Goal: Task Accomplishment & Management: Use online tool/utility

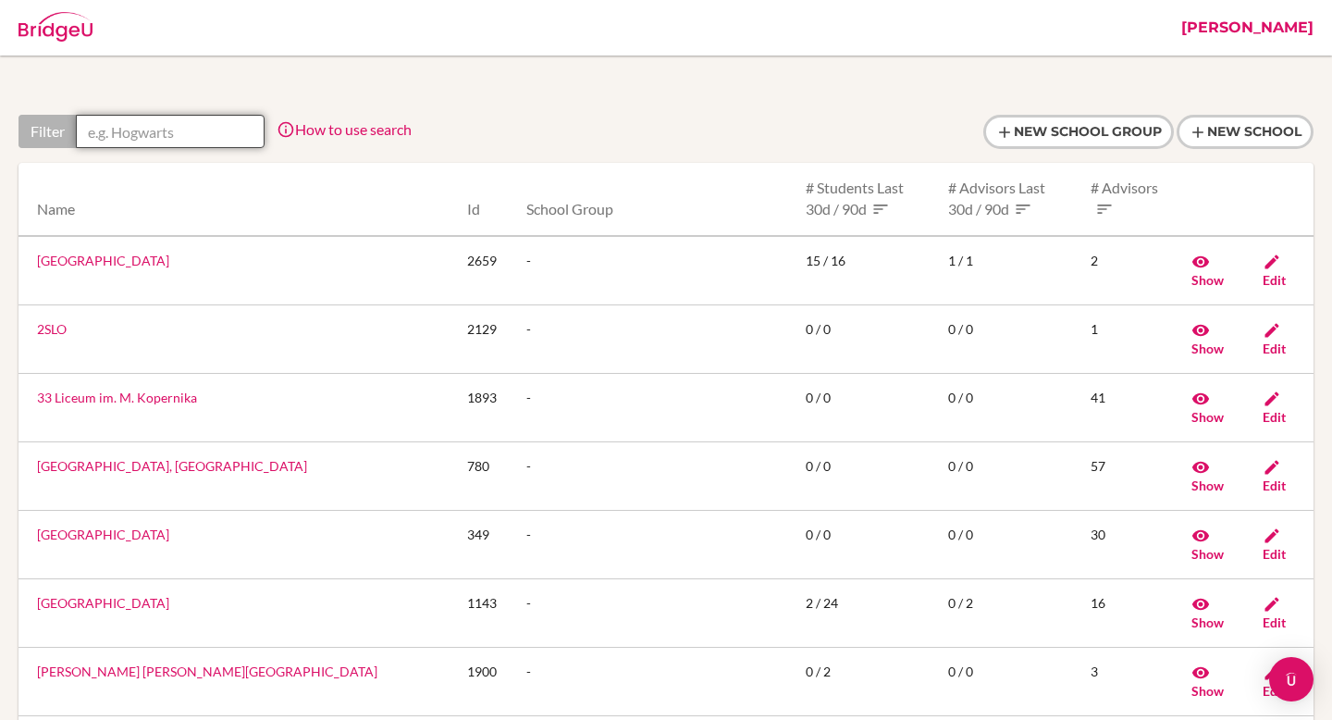
click at [199, 126] on input "text" at bounding box center [170, 131] width 189 height 33
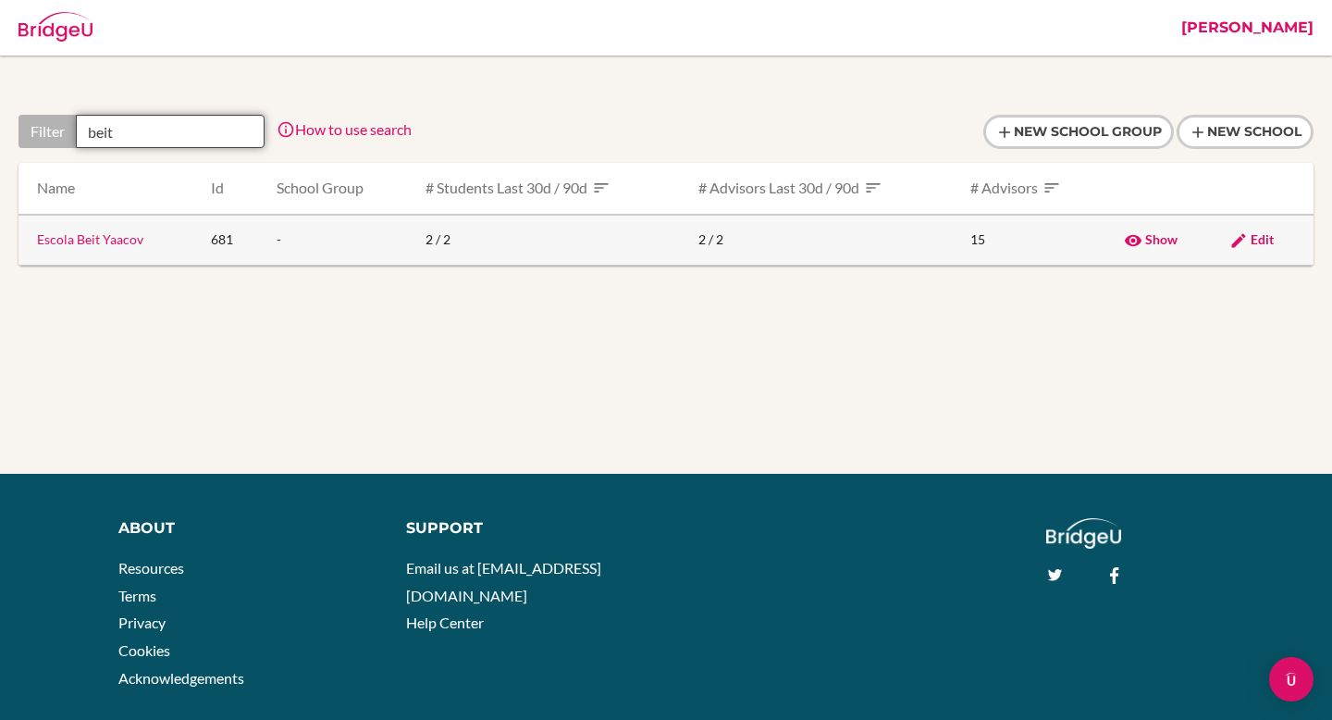
type input "beit"
click at [99, 244] on link "Escola Beit Yaacov" at bounding box center [90, 239] width 106 height 16
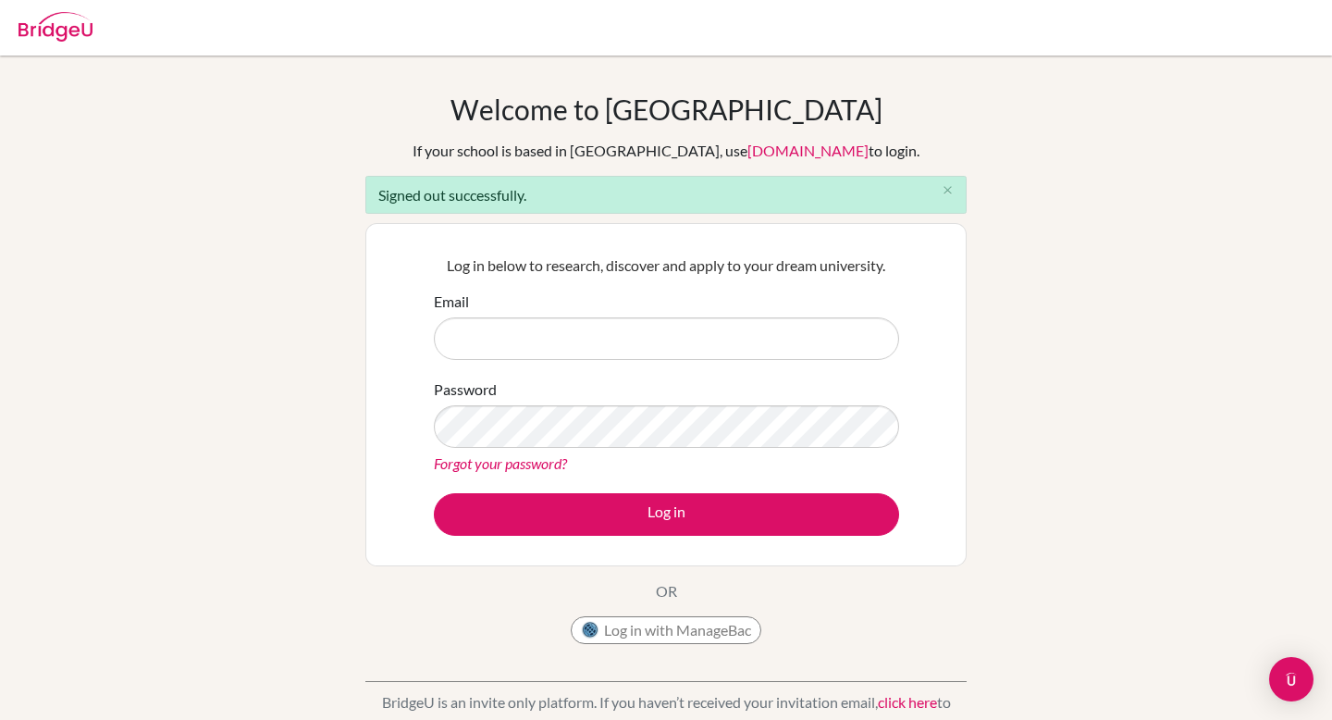
click at [524, 345] on input "Email" at bounding box center [666, 338] width 465 height 43
type input "[PERSON_NAME][EMAIL_ADDRESS][PERSON_NAME][DOMAIN_NAME]"
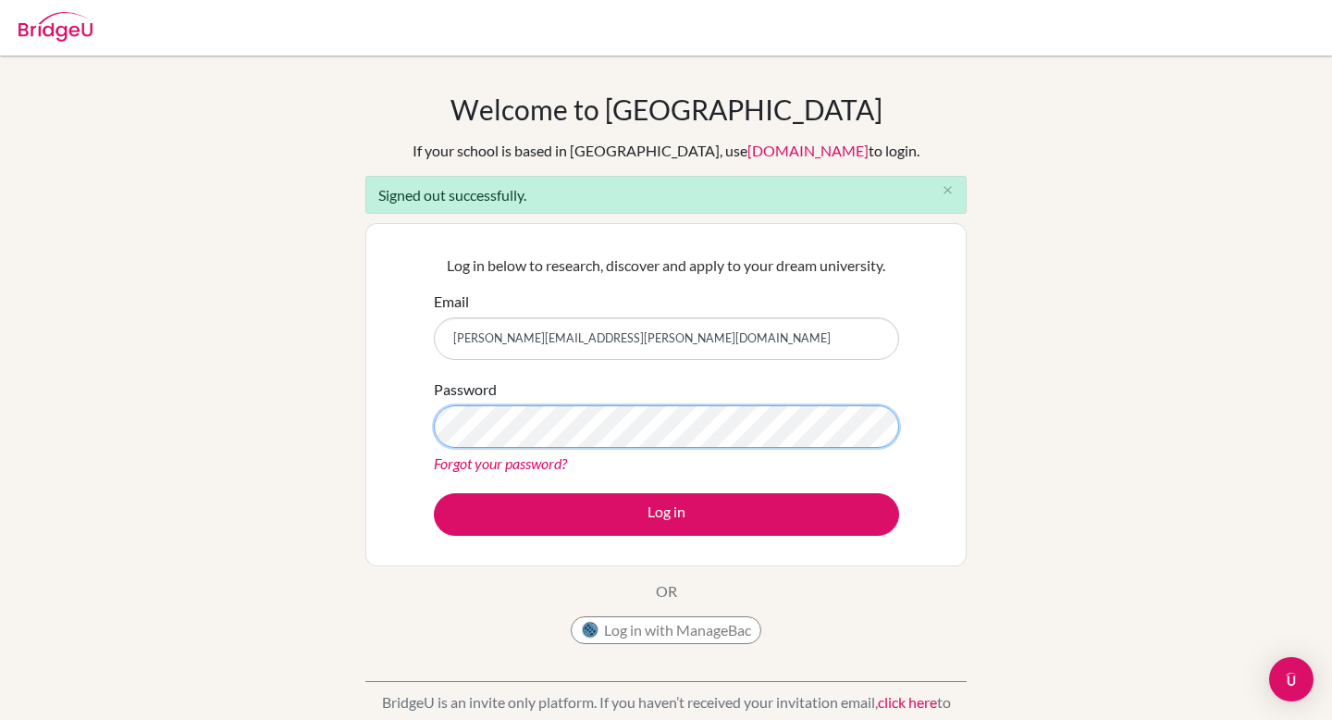
click at [434, 493] on button "Log in" at bounding box center [666, 514] width 465 height 43
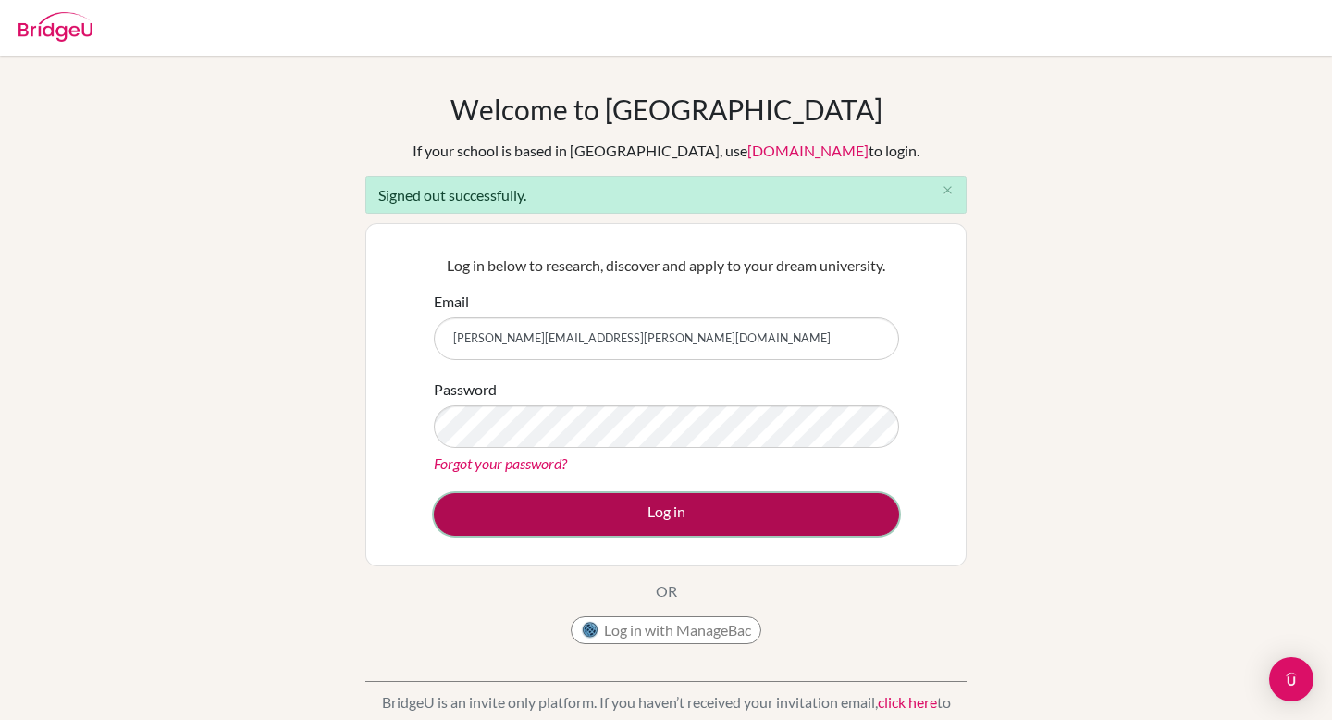
click at [704, 527] on button "Log in" at bounding box center [666, 514] width 465 height 43
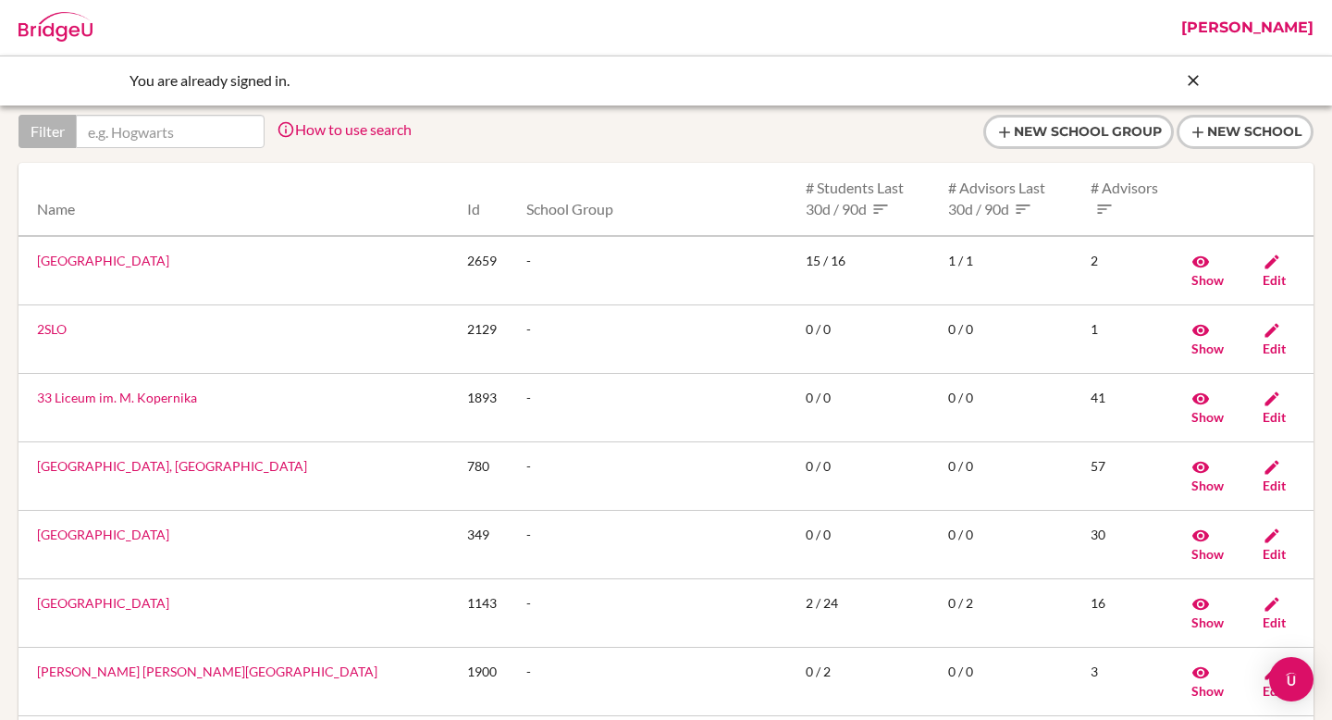
click at [1281, 27] on link "[PERSON_NAME]" at bounding box center [1247, 28] width 151 height 56
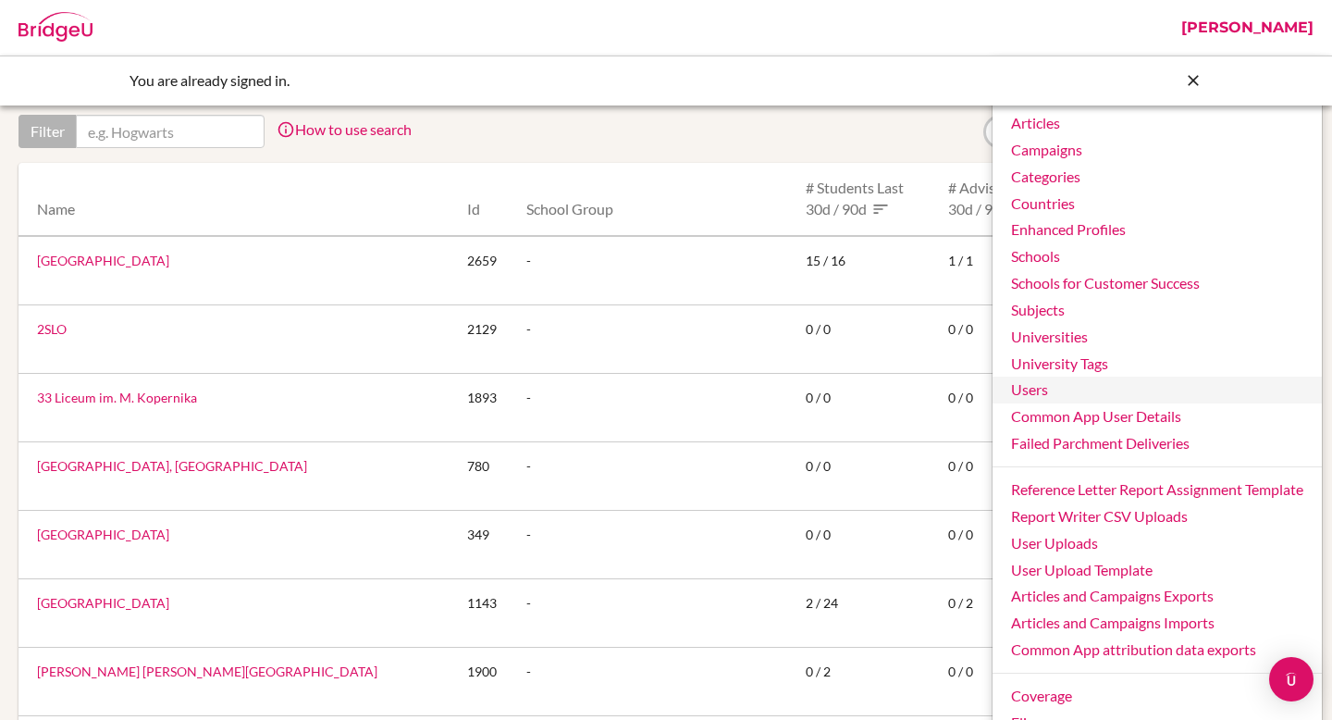
click at [1048, 385] on link "Users" at bounding box center [1157, 390] width 329 height 27
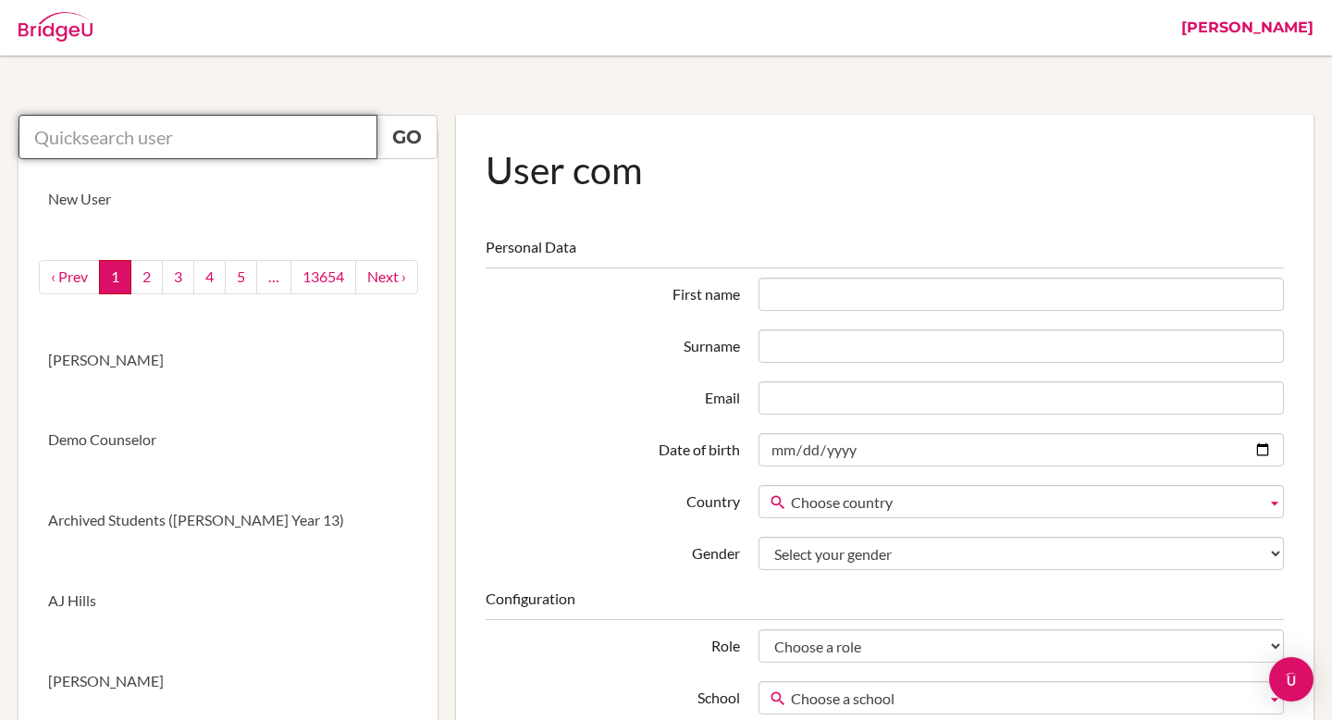
click at [306, 139] on input "text" at bounding box center [198, 137] width 359 height 44
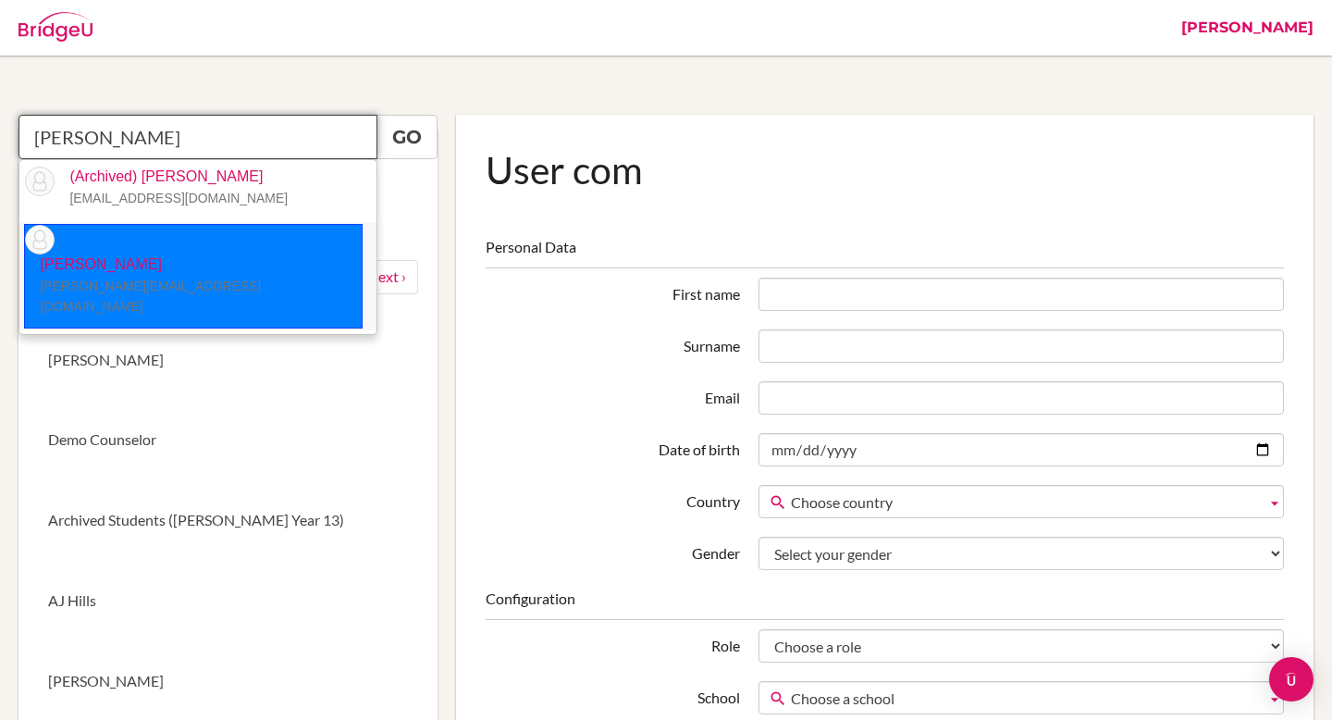
click at [195, 278] on small "[PERSON_NAME][EMAIL_ADDRESS][DOMAIN_NAME]" at bounding box center [150, 296] width 221 height 36
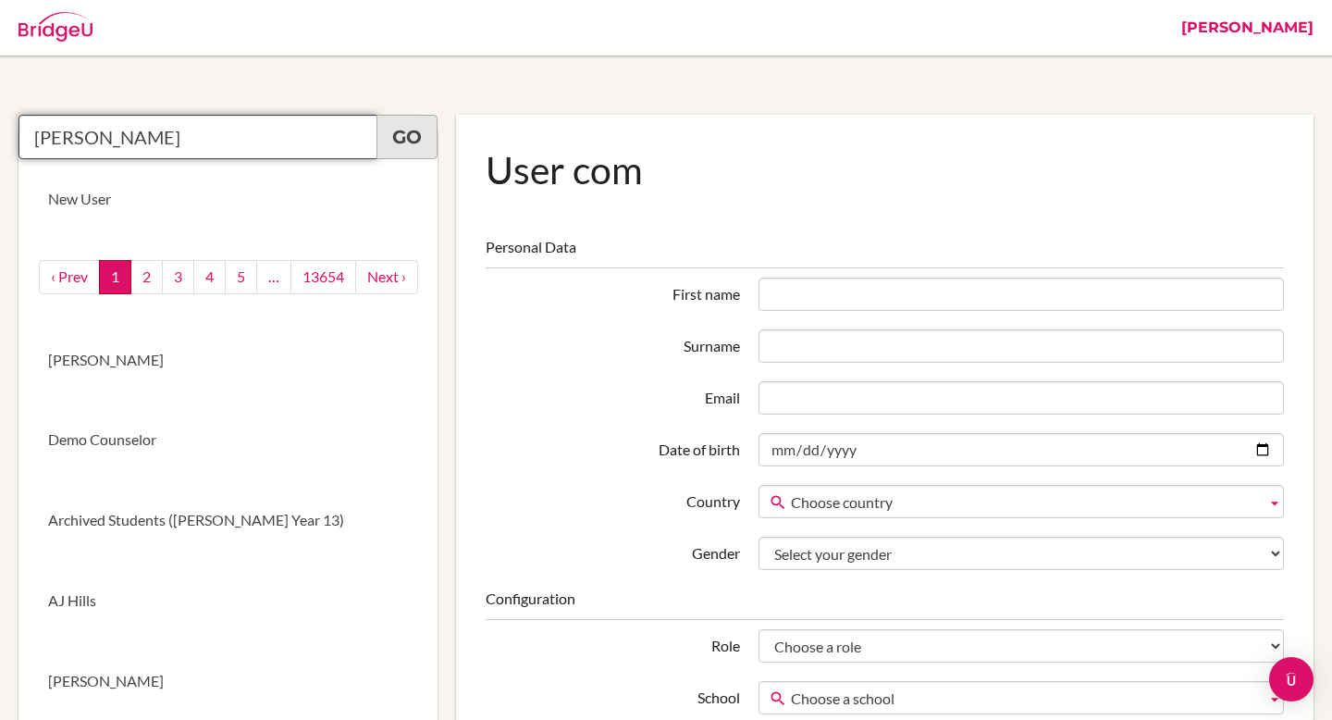
type input "Evan Rush"
click at [397, 142] on link "Go" at bounding box center [407, 137] width 61 height 44
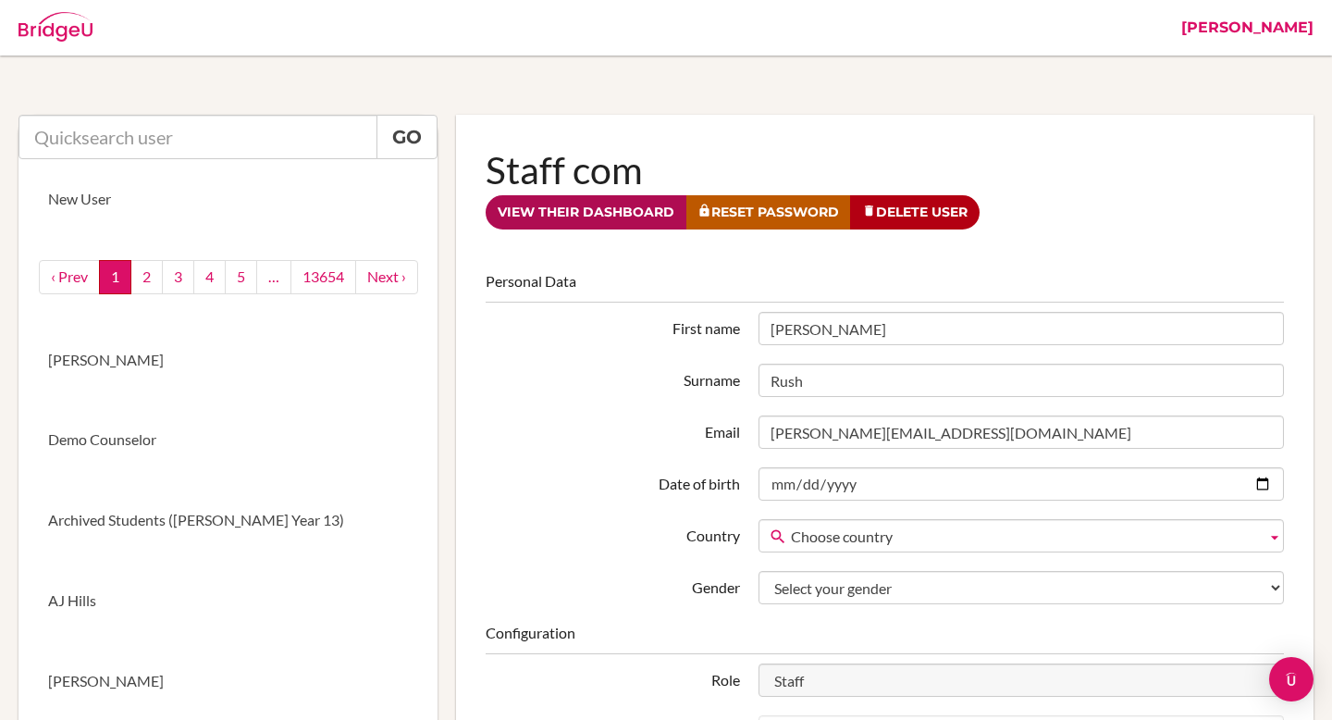
click at [529, 207] on link "View their dashboard" at bounding box center [586, 212] width 201 height 34
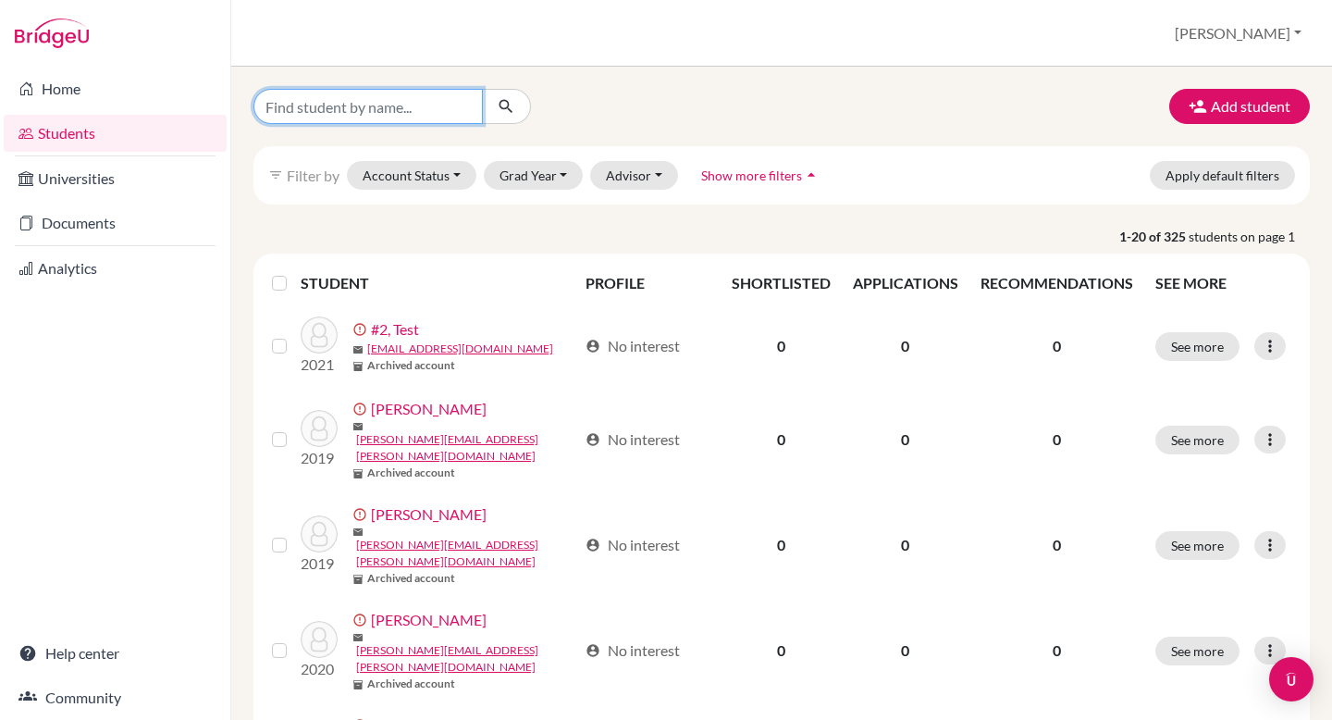
click at [349, 118] on input "Find student by name..." at bounding box center [368, 106] width 229 height 35
type input "mich"
click at [509, 111] on icon "submit" at bounding box center [506, 106] width 19 height 19
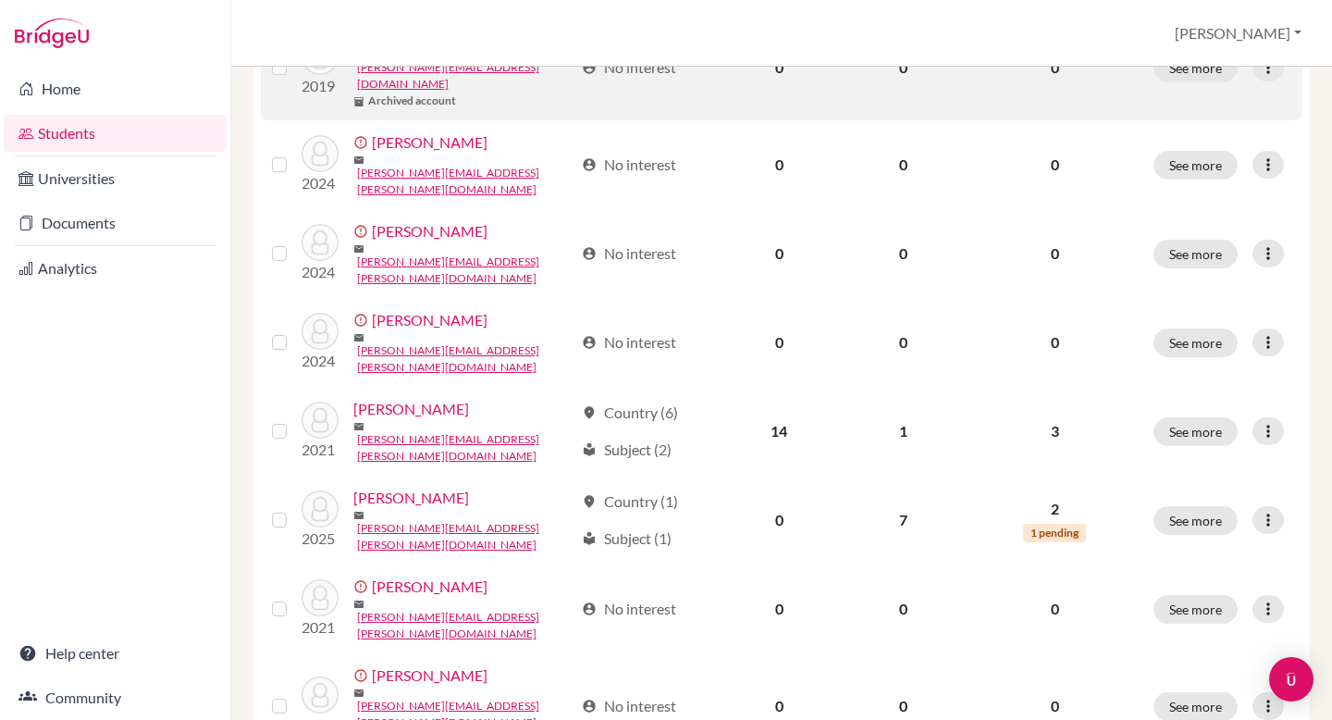
scroll to position [451, 0]
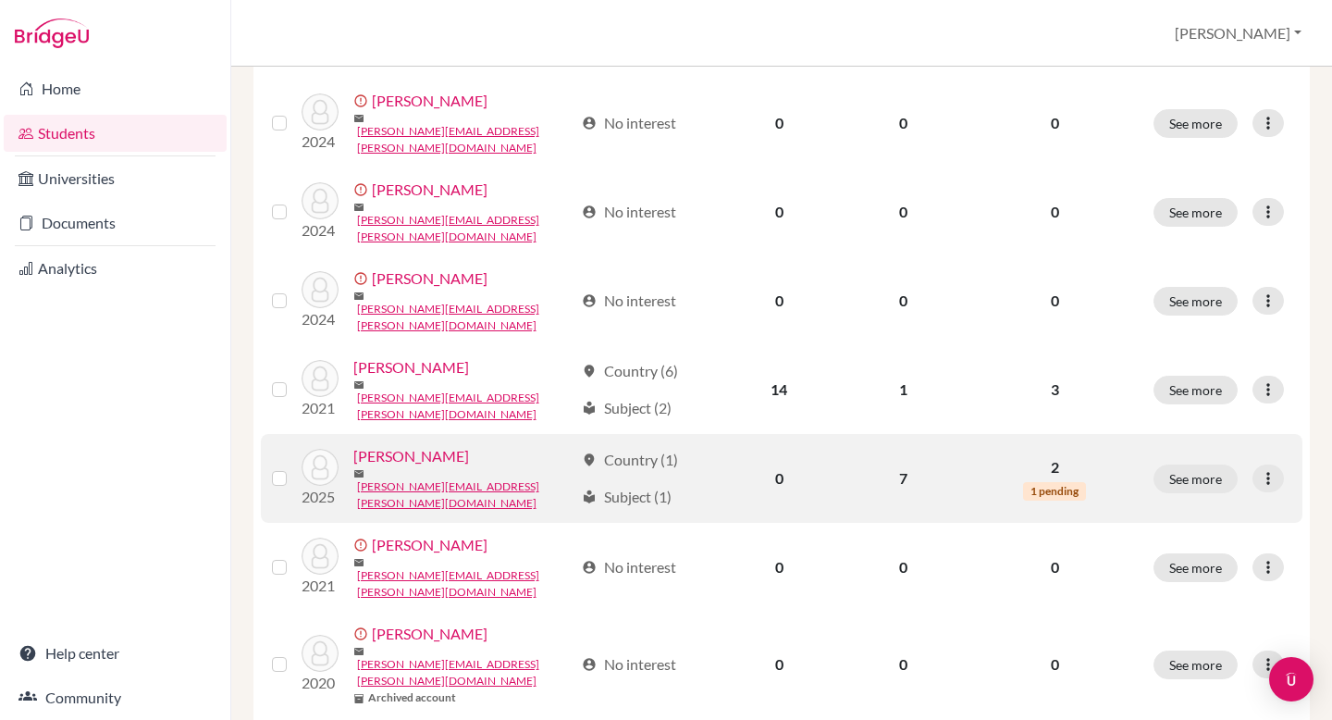
click at [429, 445] on link "[PERSON_NAME]" at bounding box center [411, 456] width 116 height 22
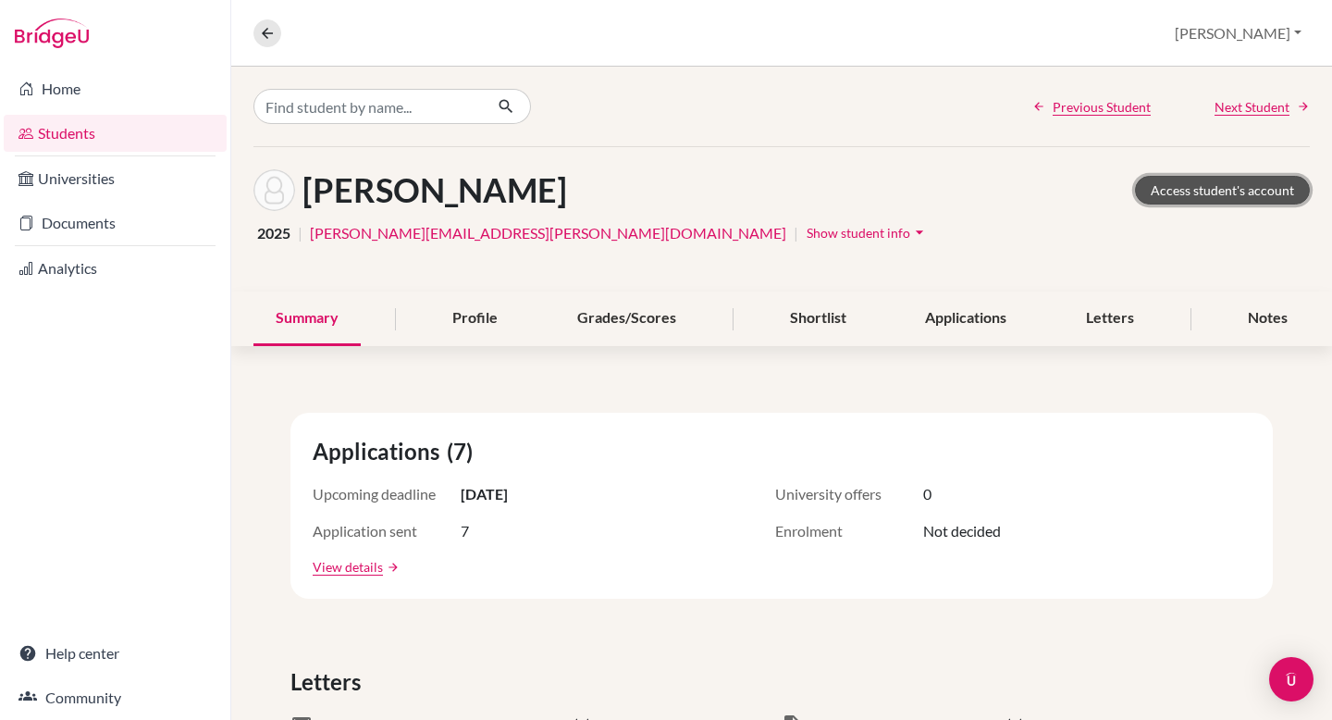
click at [1196, 192] on link "Access student's account" at bounding box center [1222, 190] width 175 height 29
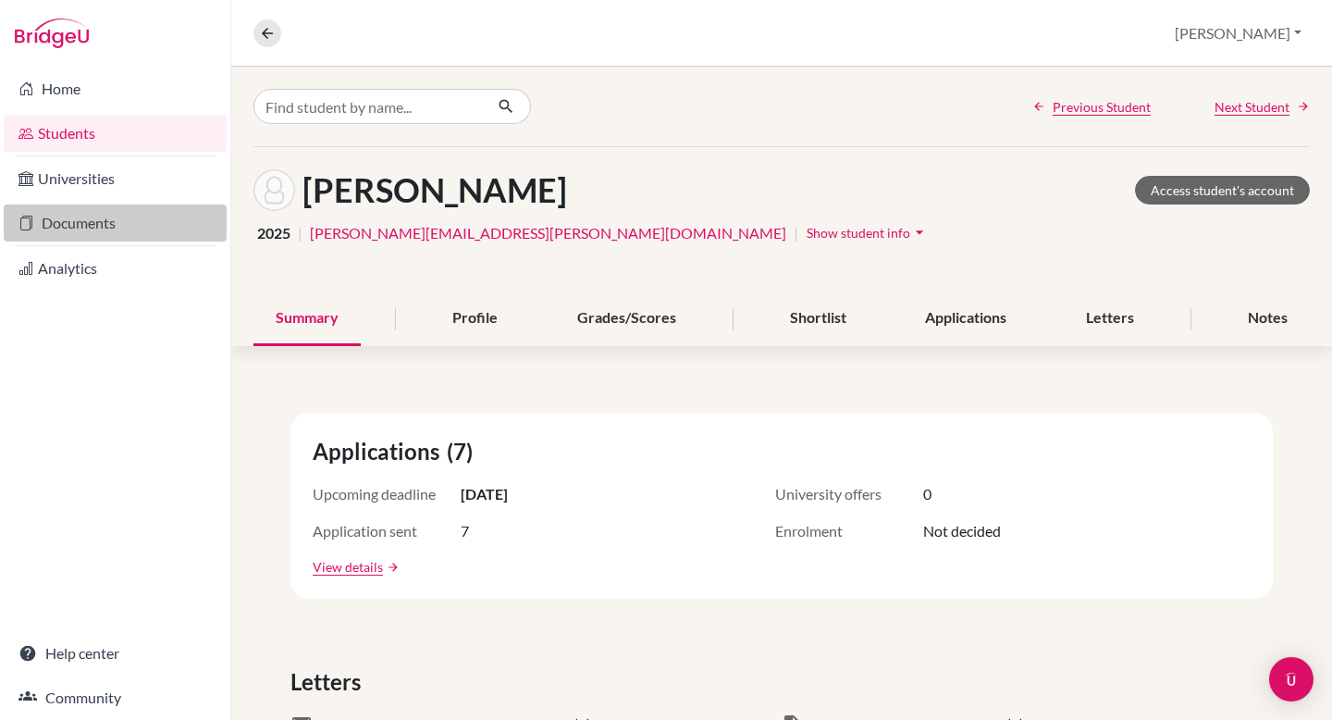
click at [97, 237] on link "Documents" at bounding box center [115, 222] width 223 height 37
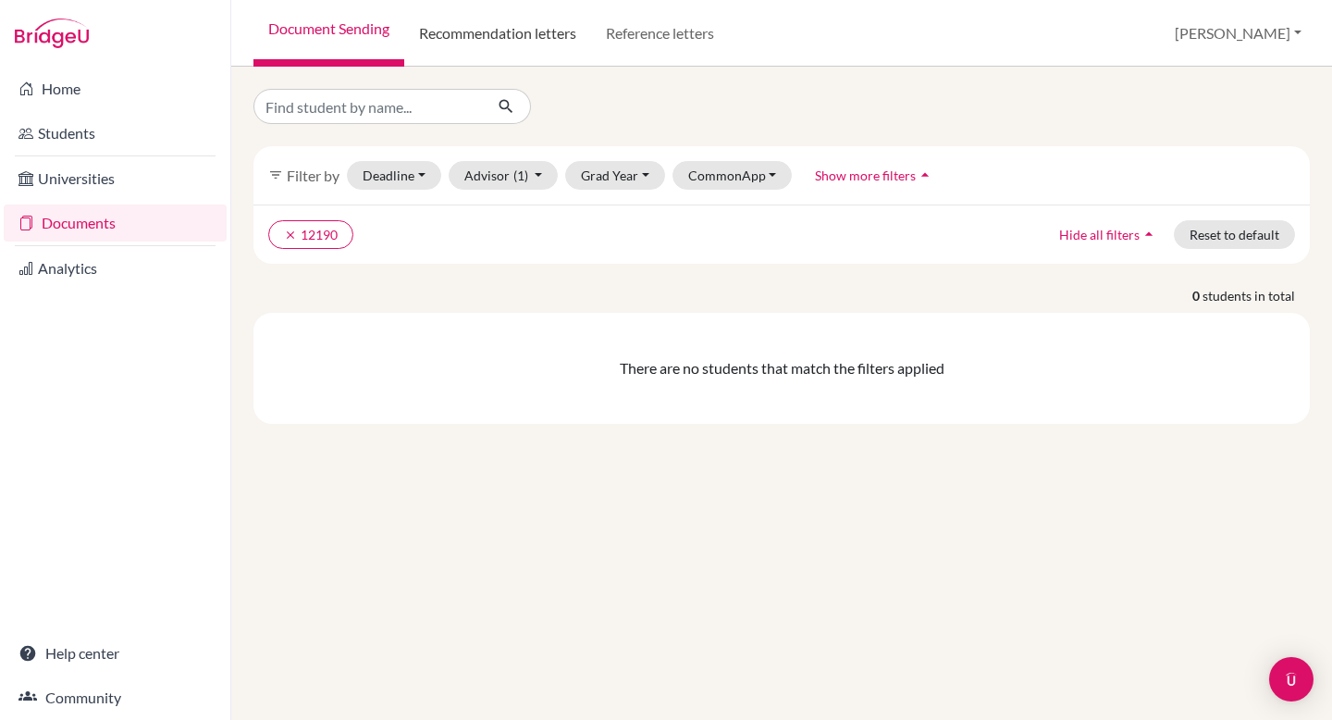
click at [543, 39] on link "Recommendation letters" at bounding box center [497, 33] width 187 height 67
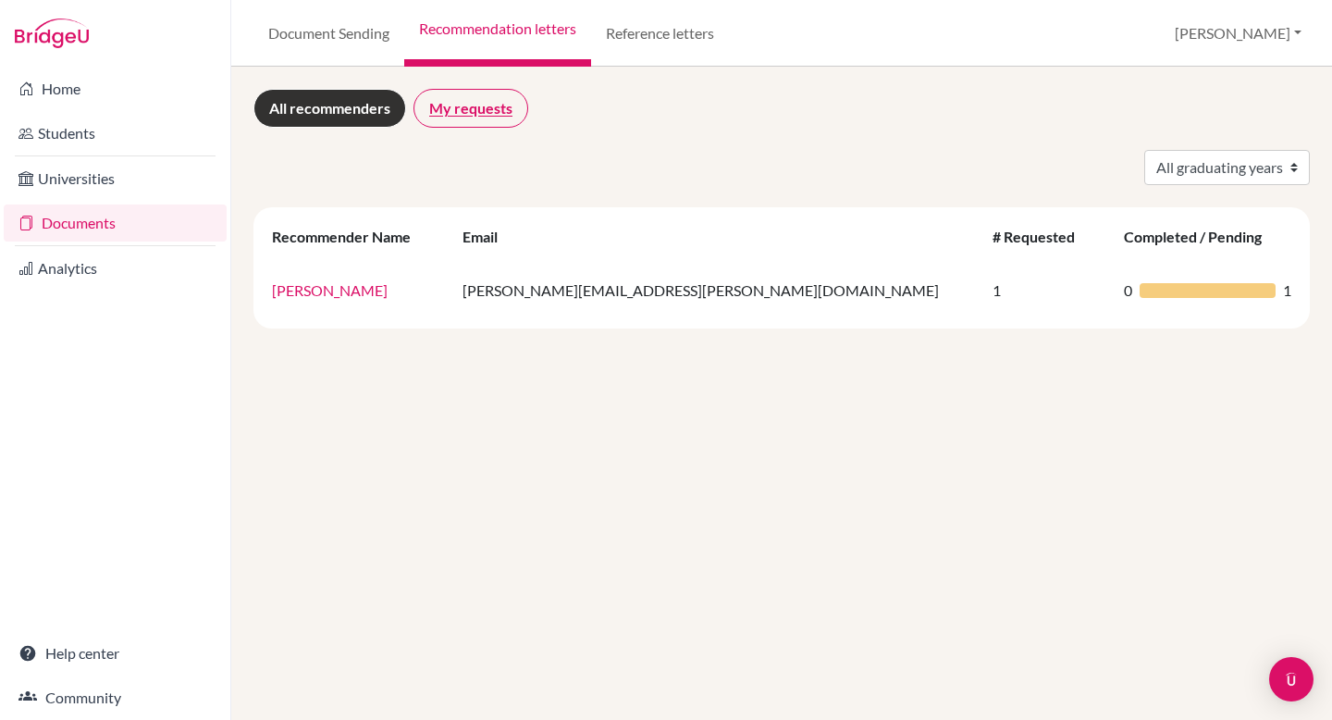
click at [458, 103] on link "My requests" at bounding box center [471, 108] width 115 height 39
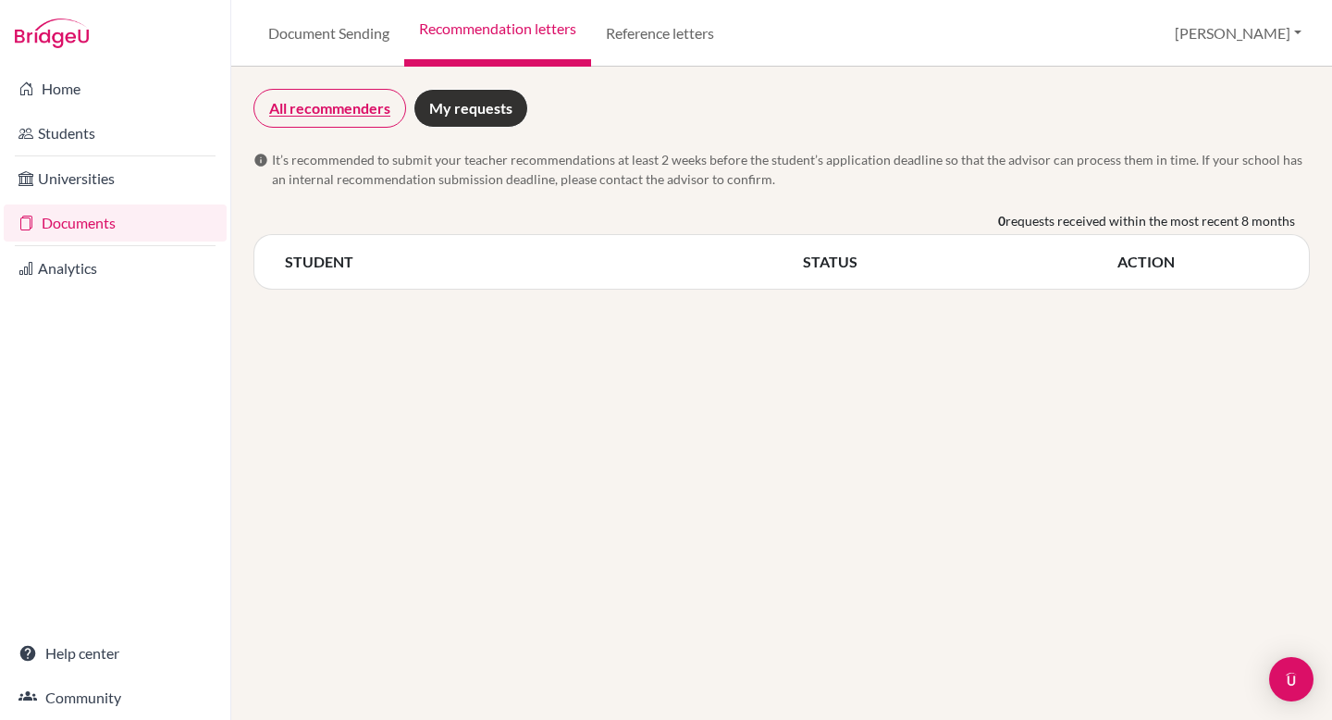
click at [349, 119] on link "All recommenders" at bounding box center [330, 108] width 153 height 39
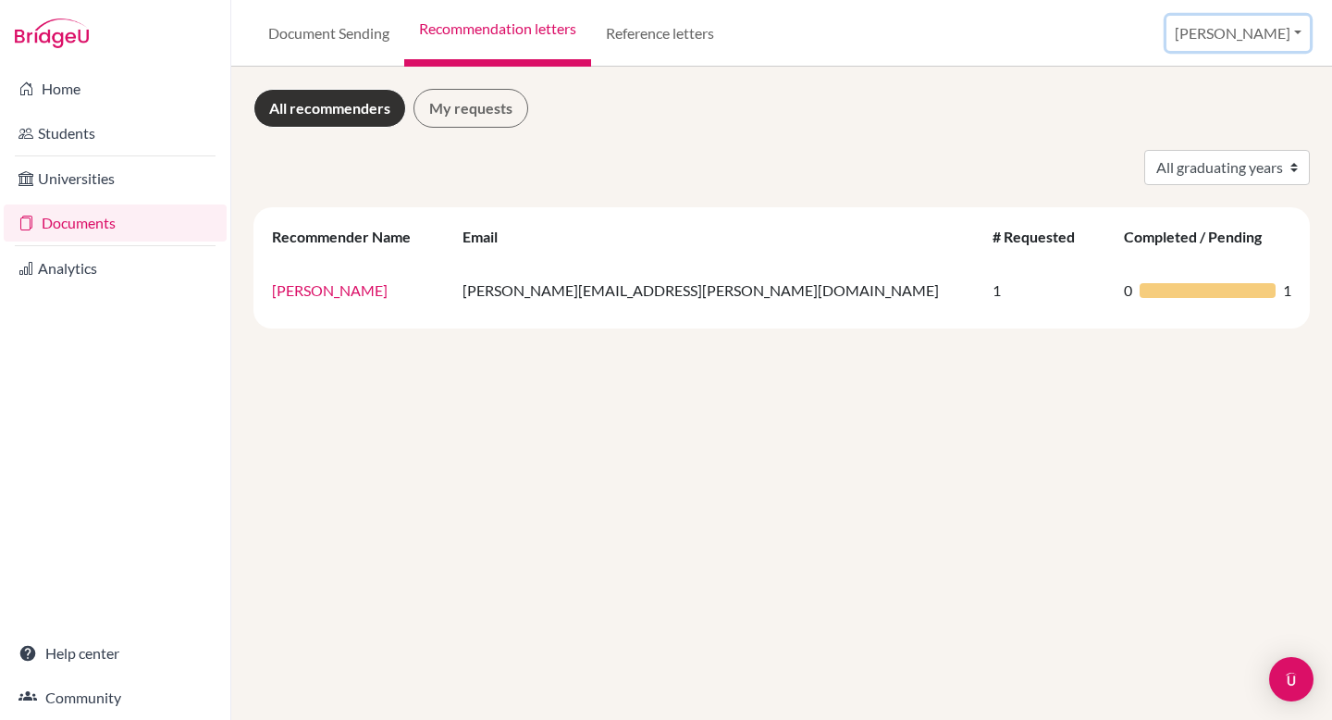
click at [1251, 33] on button "[PERSON_NAME]" at bounding box center [1238, 33] width 143 height 35
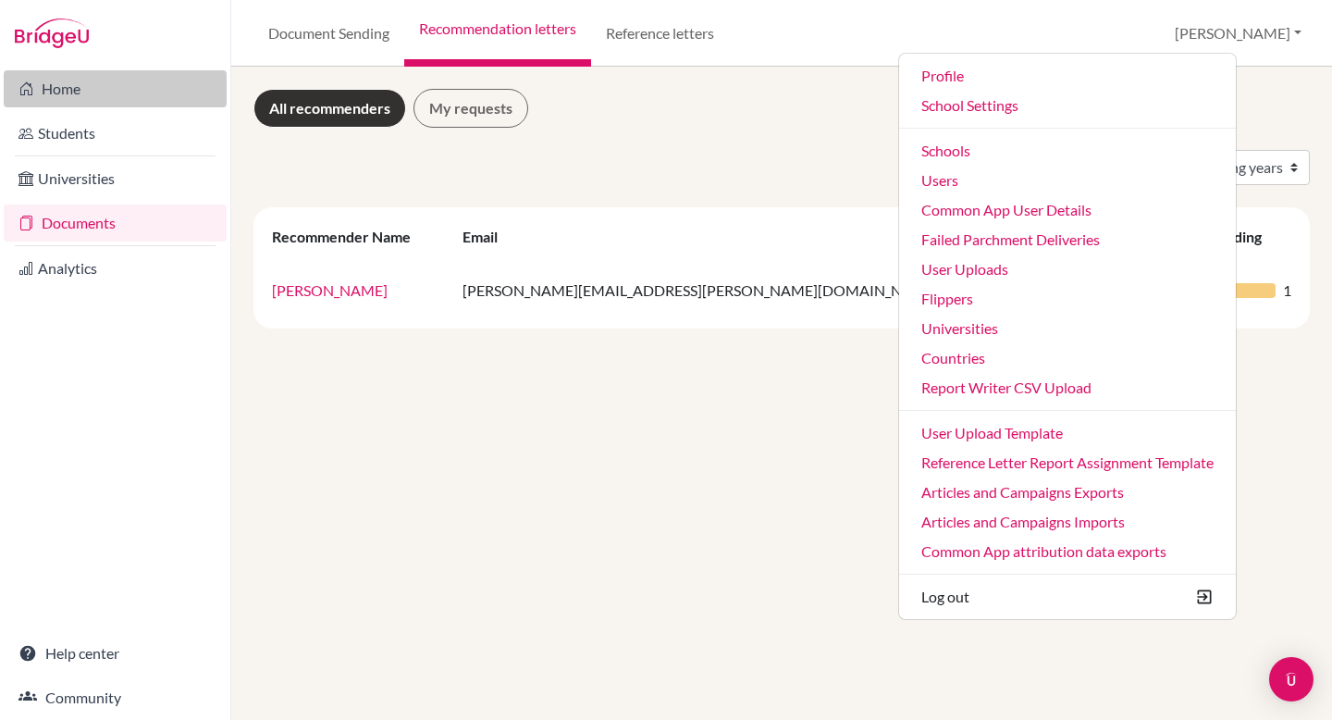
click at [80, 80] on link "Home" at bounding box center [115, 88] width 223 height 37
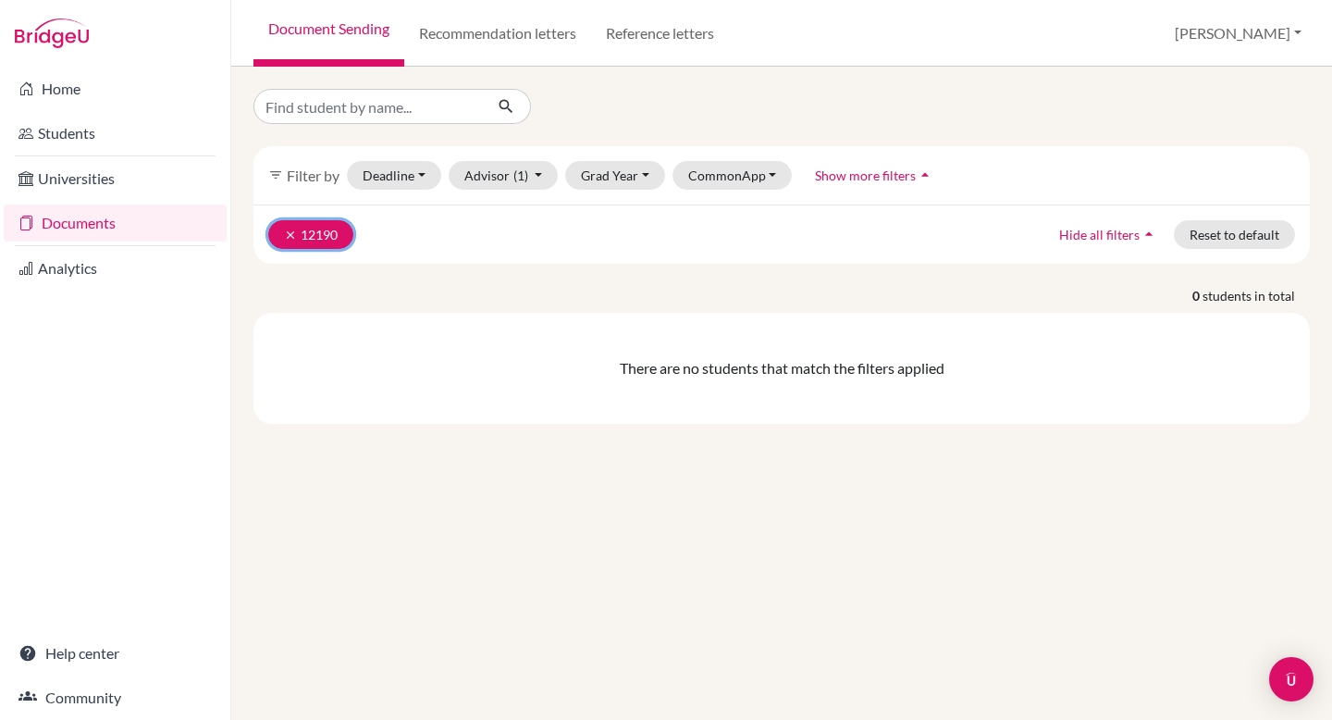
click at [287, 238] on icon "clear" at bounding box center [290, 235] width 13 height 13
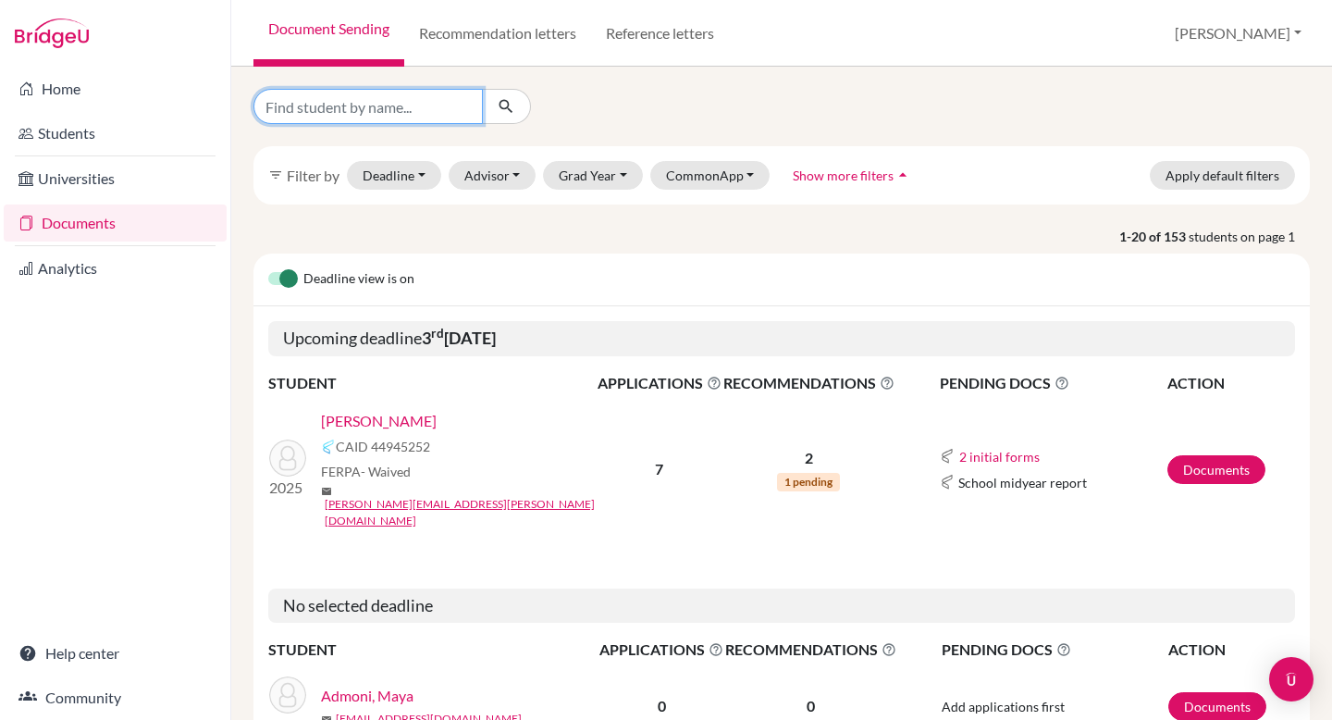
click at [352, 109] on input "Find student by name..." at bounding box center [368, 106] width 229 height 35
type input "[PERSON_NAME]"
click button "submit" at bounding box center [506, 106] width 49 height 35
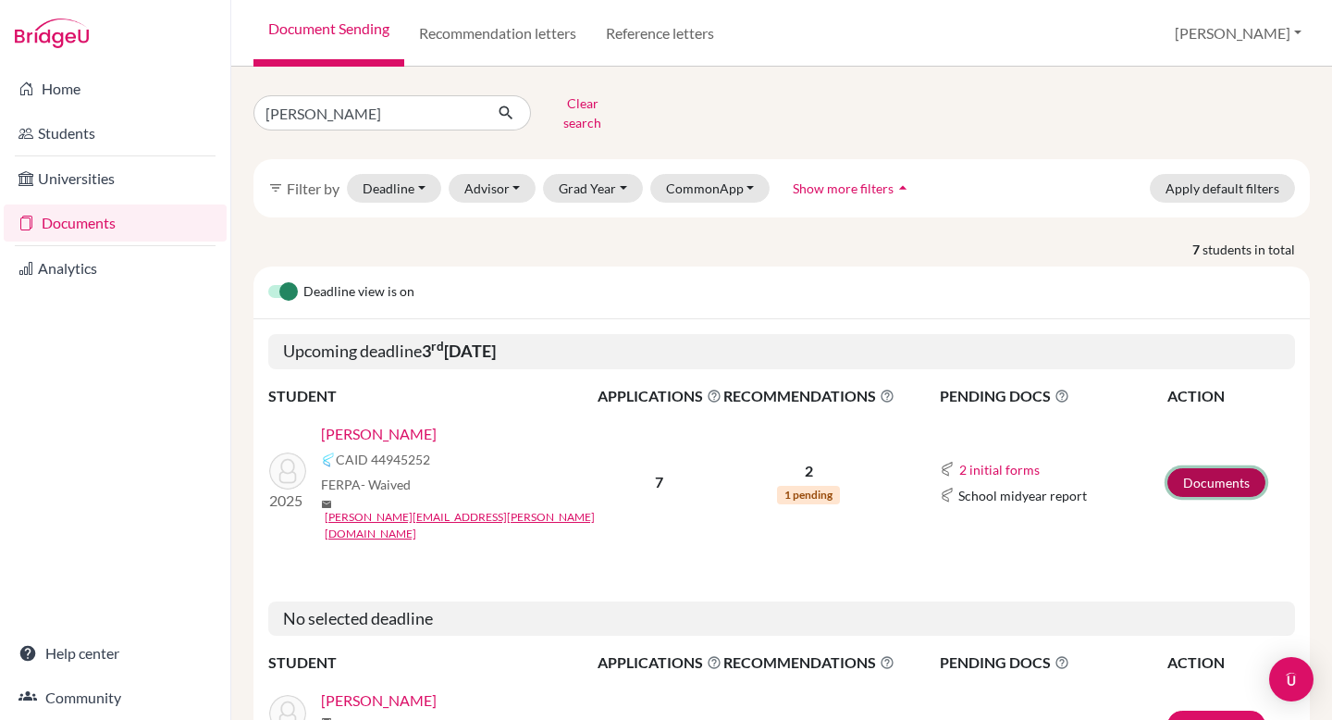
click at [1231, 468] on link "Documents" at bounding box center [1217, 482] width 98 height 29
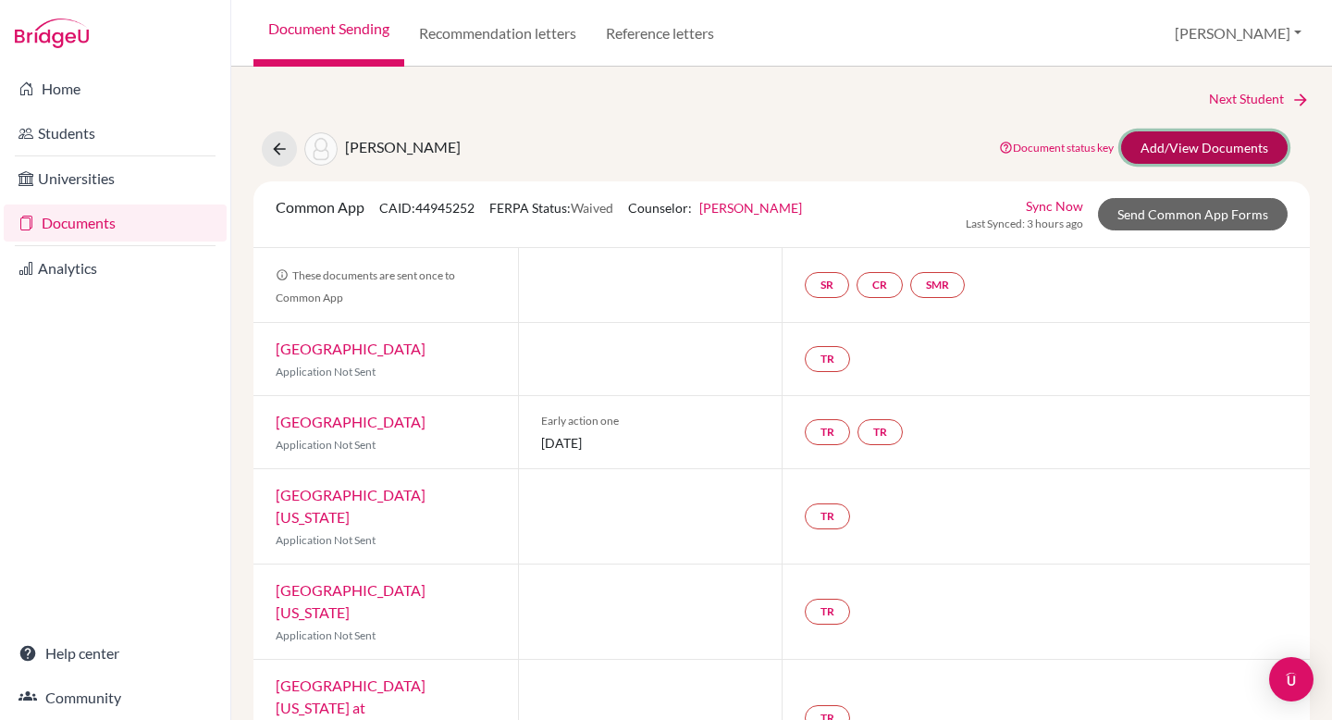
click at [1194, 151] on link "Add/View Documents" at bounding box center [1204, 147] width 167 height 32
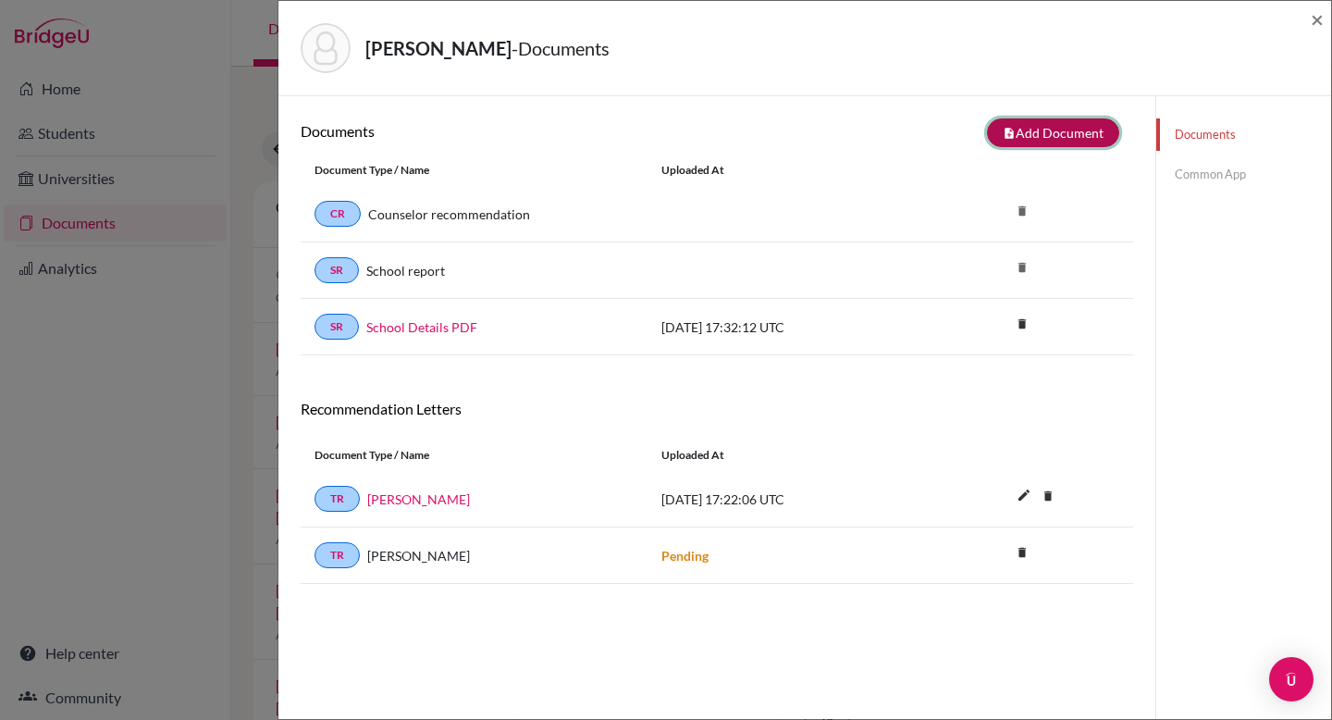
click at [1084, 128] on button "note_add Add Document" at bounding box center [1053, 132] width 132 height 29
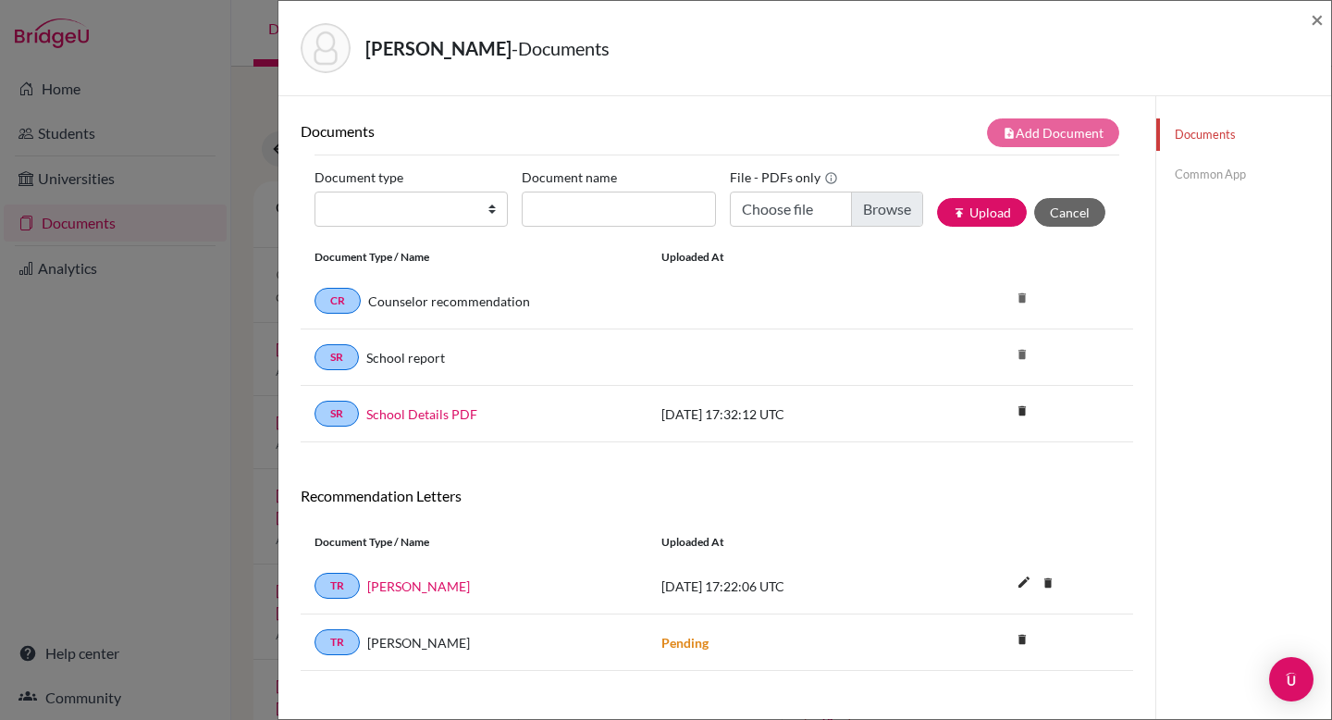
click at [1325, 22] on div "Kriger, Michel - Documents ×" at bounding box center [804, 48] width 1053 height 95
click at [1318, 18] on span "×" at bounding box center [1317, 19] width 13 height 27
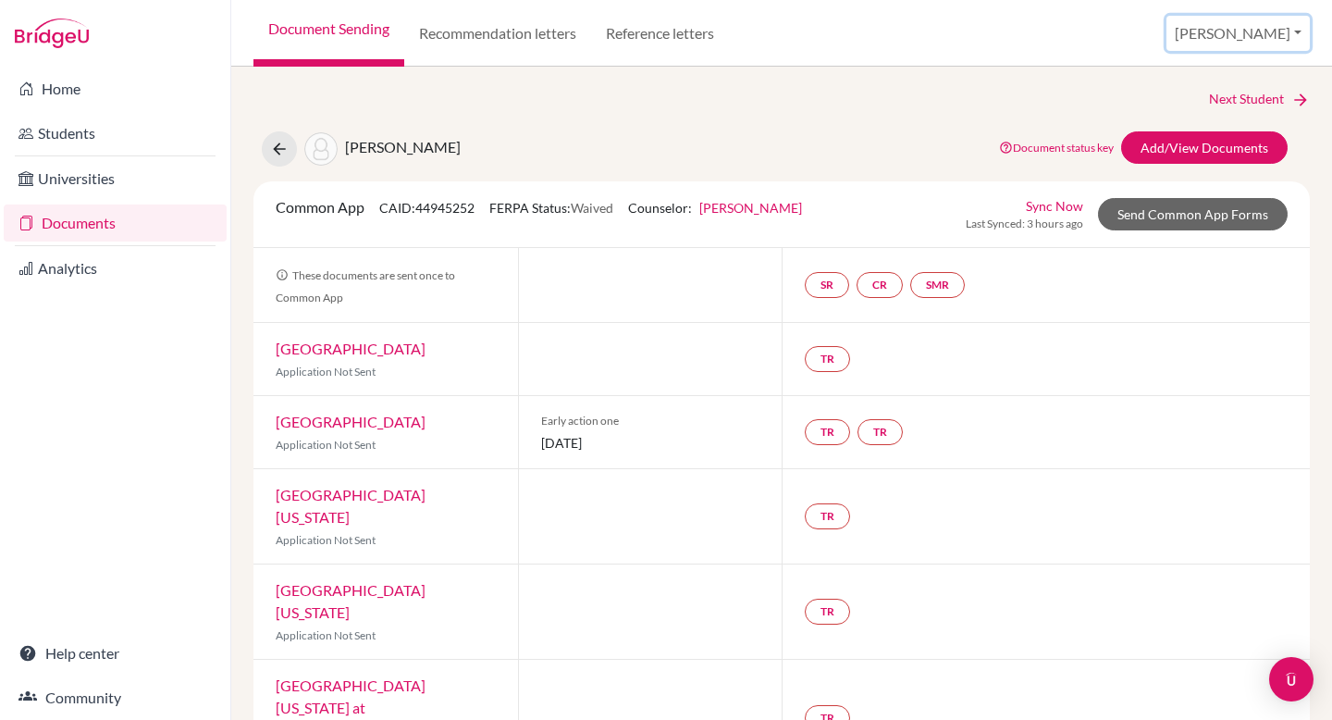
click at [1274, 27] on button "[PERSON_NAME]" at bounding box center [1238, 33] width 143 height 35
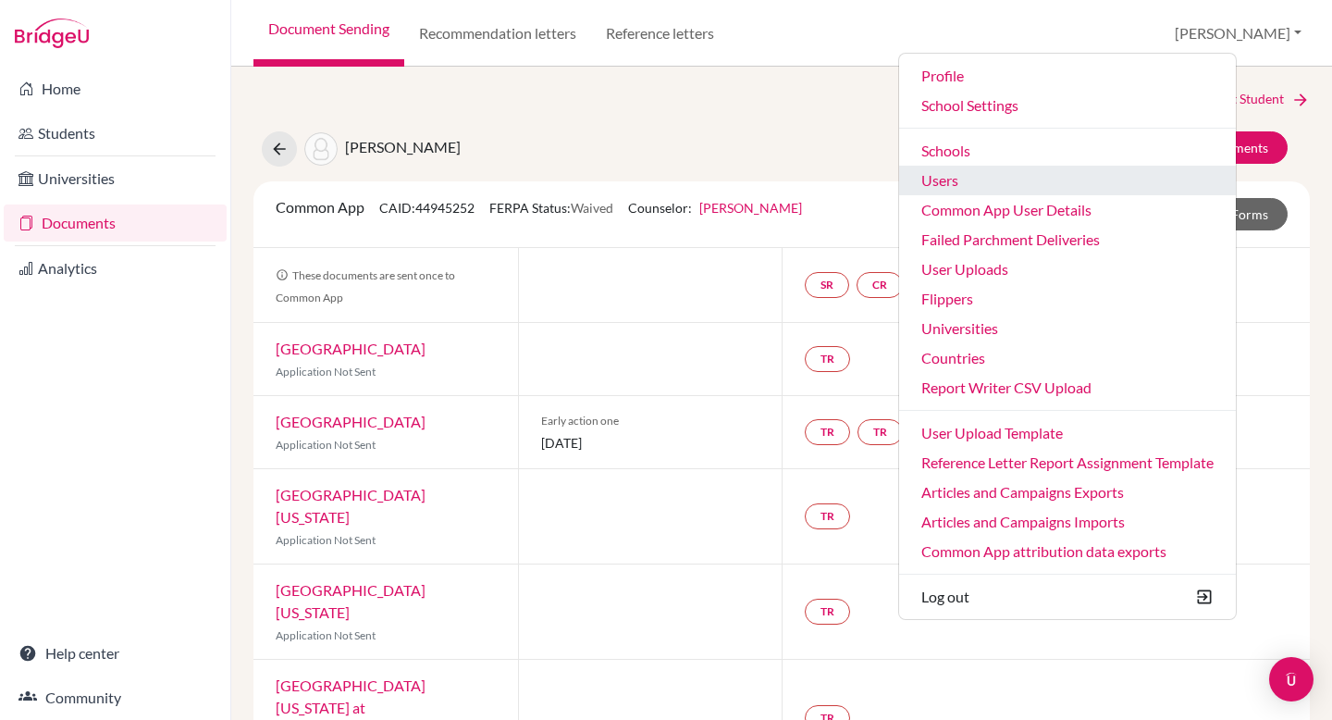
click at [1057, 183] on link "Users" at bounding box center [1067, 181] width 337 height 30
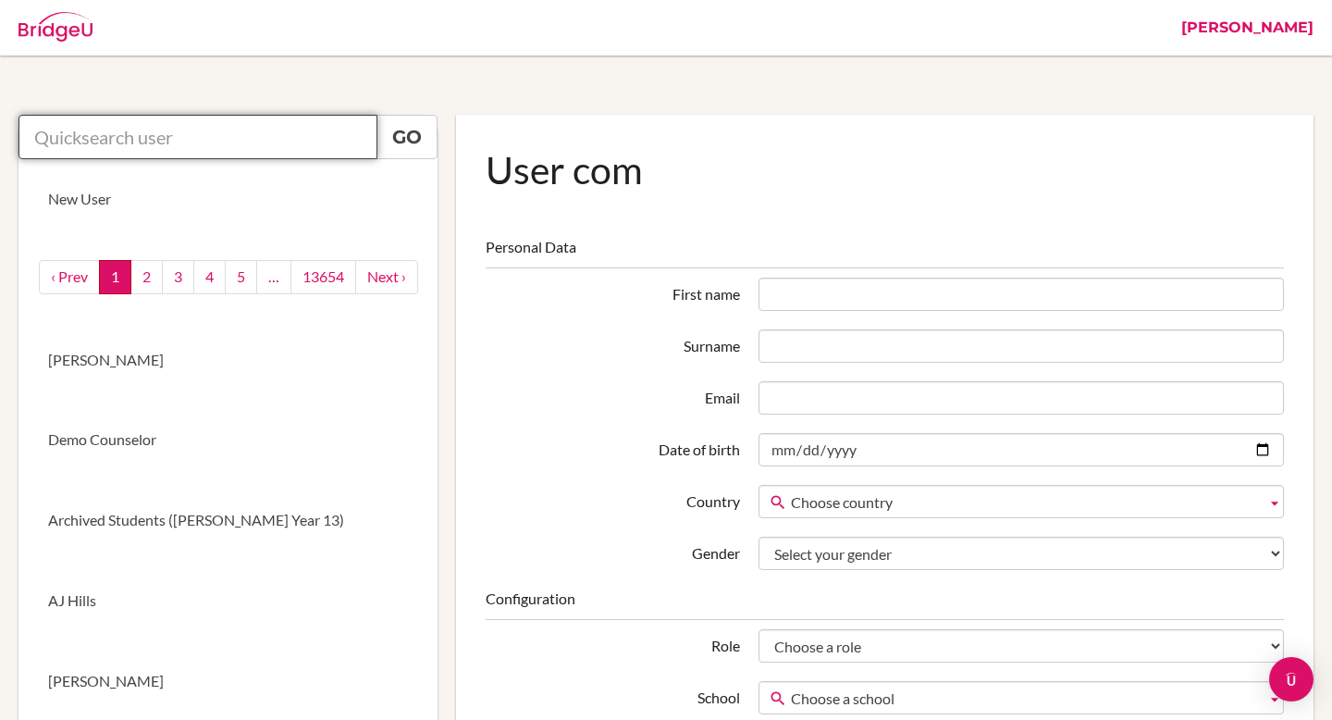
click at [201, 132] on input "text" at bounding box center [198, 137] width 359 height 44
type input "[PERSON_NAME]"
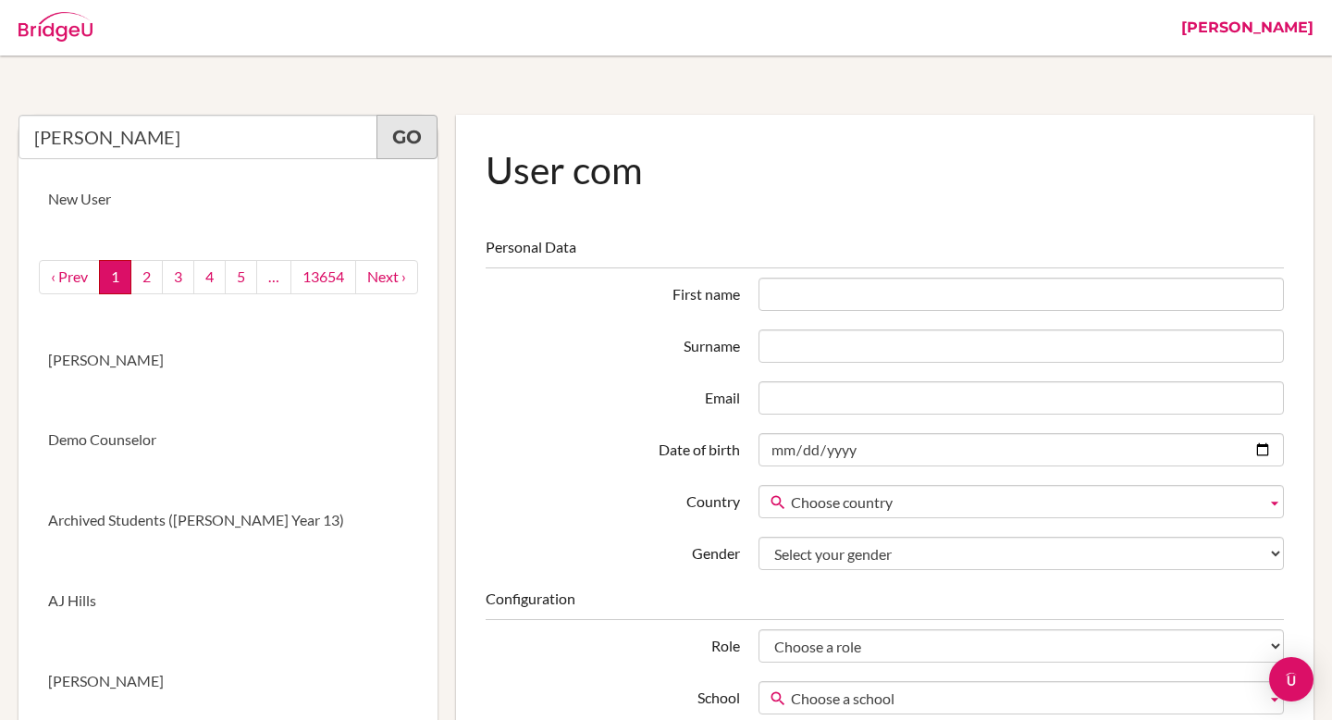
click at [413, 143] on link "Go" at bounding box center [407, 137] width 61 height 44
click at [303, 137] on input "michel" at bounding box center [198, 137] width 359 height 44
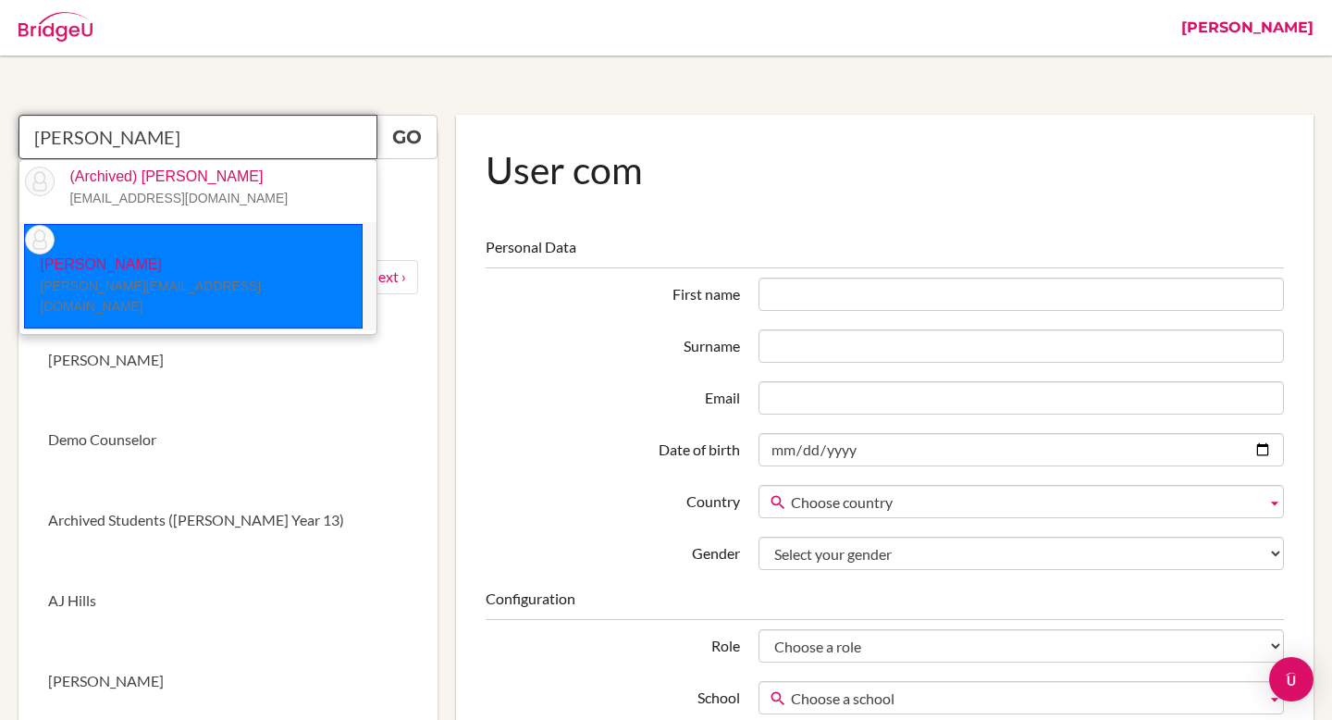
click at [185, 254] on p "Evan Rush evan.rush@beityaacov.com.br" at bounding box center [193, 286] width 337 height 64
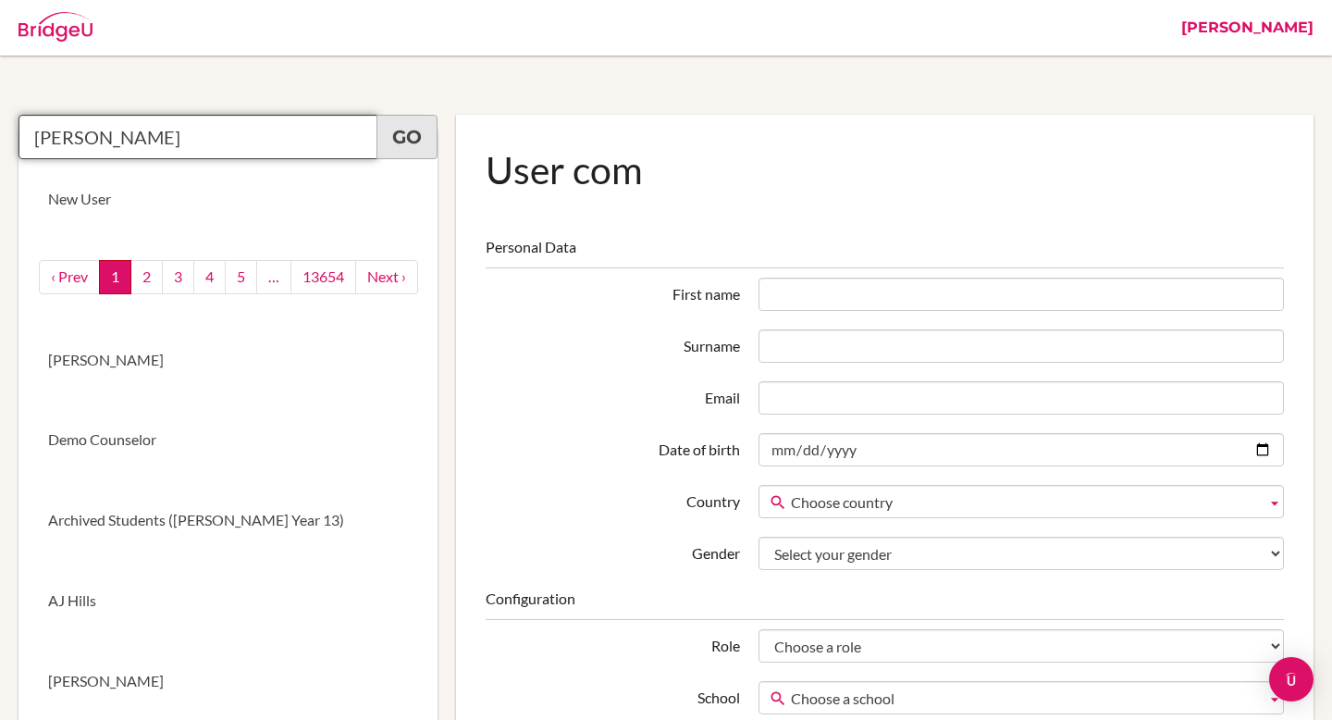
type input "Evan Rush"
click at [399, 150] on link "Go" at bounding box center [407, 137] width 61 height 44
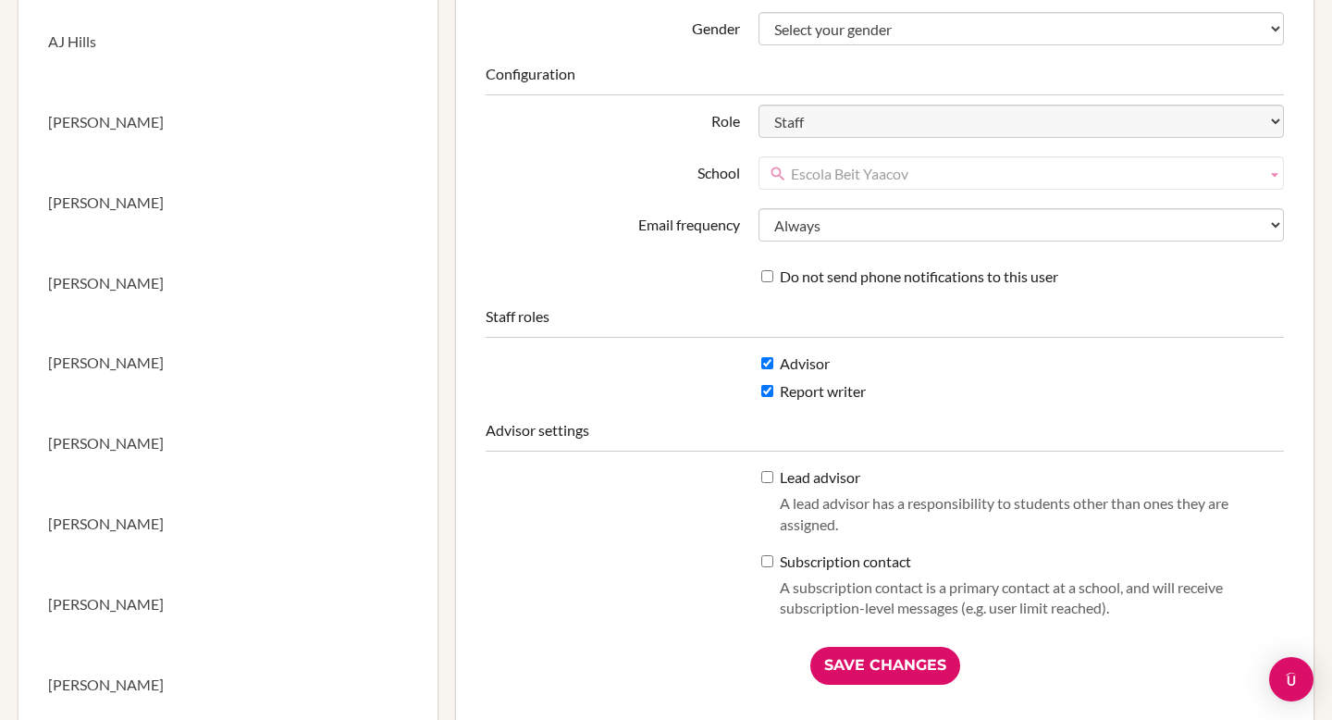
scroll to position [176, 0]
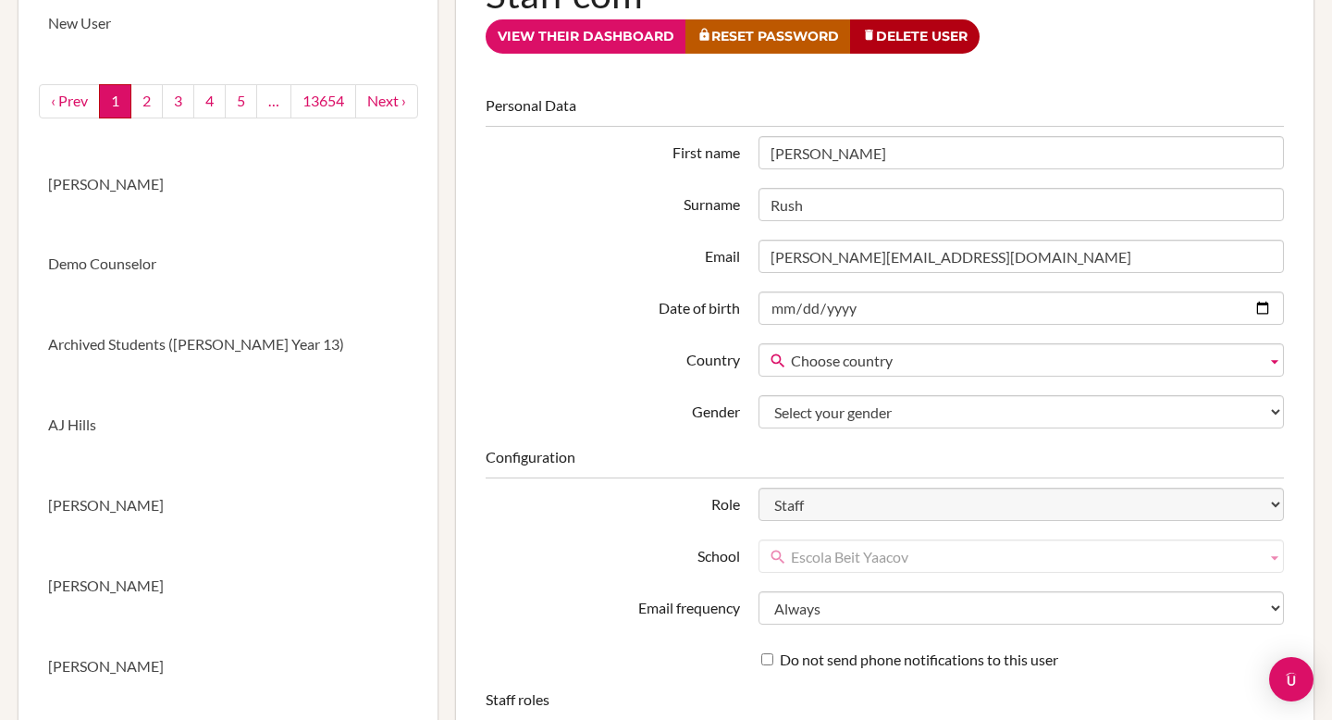
drag, startPoint x: 919, startPoint y: 557, endPoint x: 785, endPoint y: 566, distance: 134.5
click at [785, 566] on link "Escola Beit Yaacov" at bounding box center [1022, 555] width 526 height 33
